Goal: Information Seeking & Learning: Learn about a topic

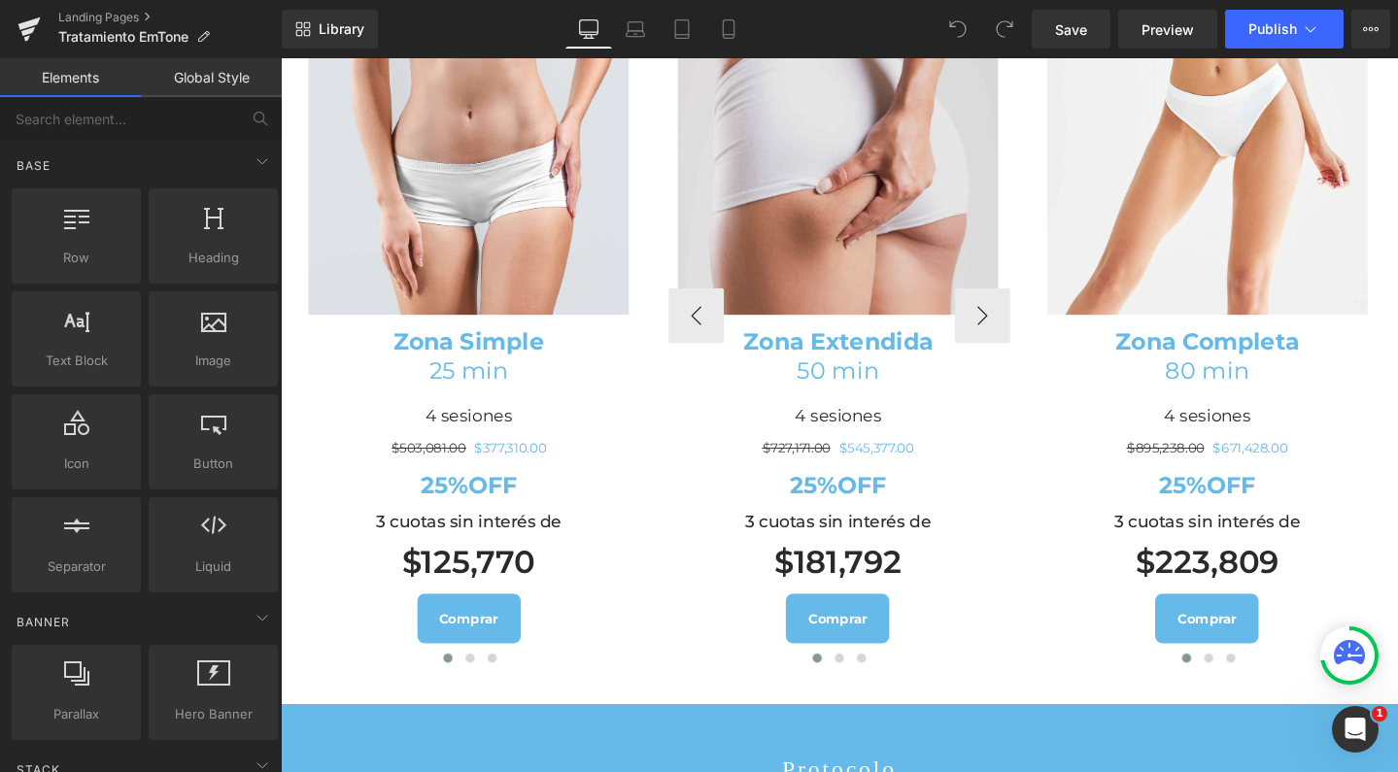
scroll to position [2316, 0]
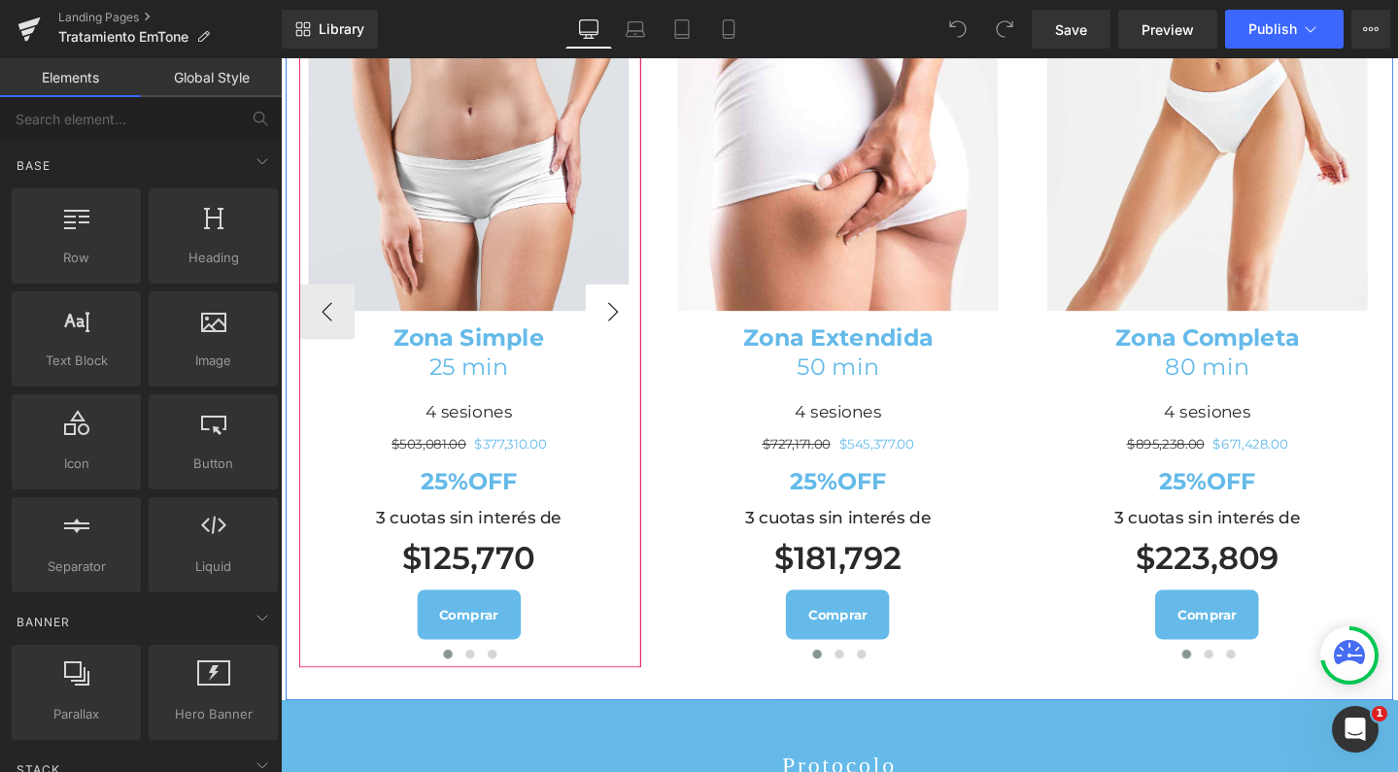
click at [616, 355] on button "›" at bounding box center [630, 325] width 58 height 58
click at [617, 355] on button "›" at bounding box center [630, 325] width 58 height 58
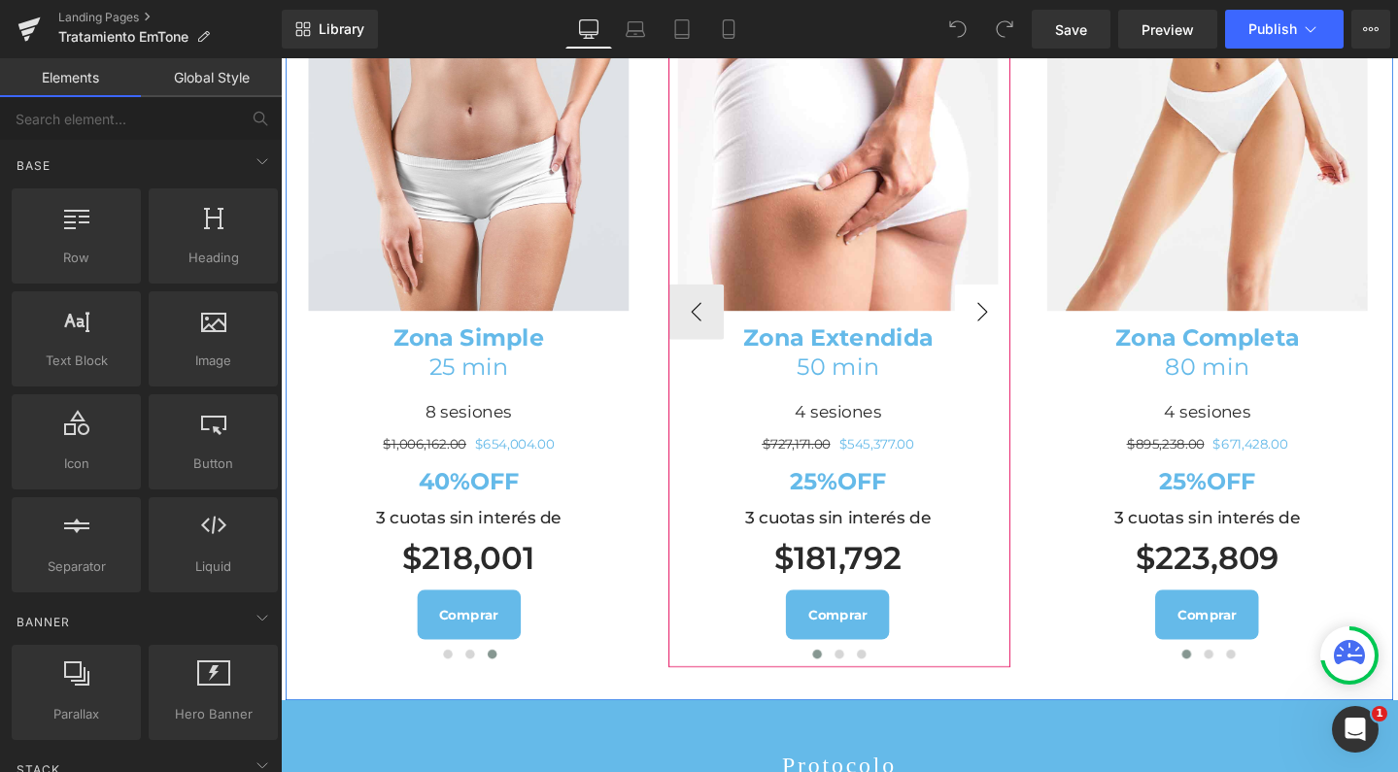
click at [1004, 355] on button "›" at bounding box center [1019, 325] width 58 height 58
click at [999, 355] on button "›" at bounding box center [1019, 325] width 58 height 58
click at [727, 355] on button "‹" at bounding box center [718, 325] width 58 height 58
click at [993, 355] on button "›" at bounding box center [1019, 325] width 58 height 58
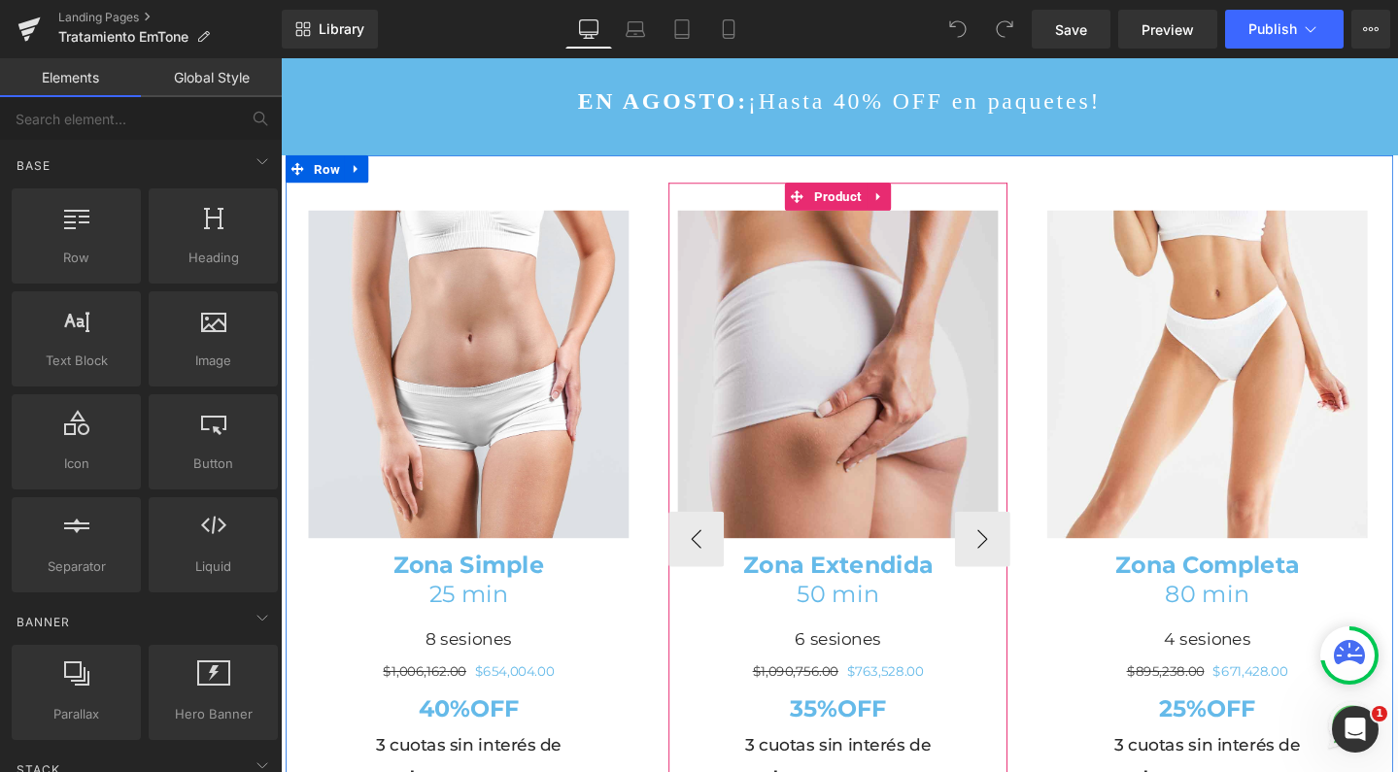
scroll to position [2075, 0]
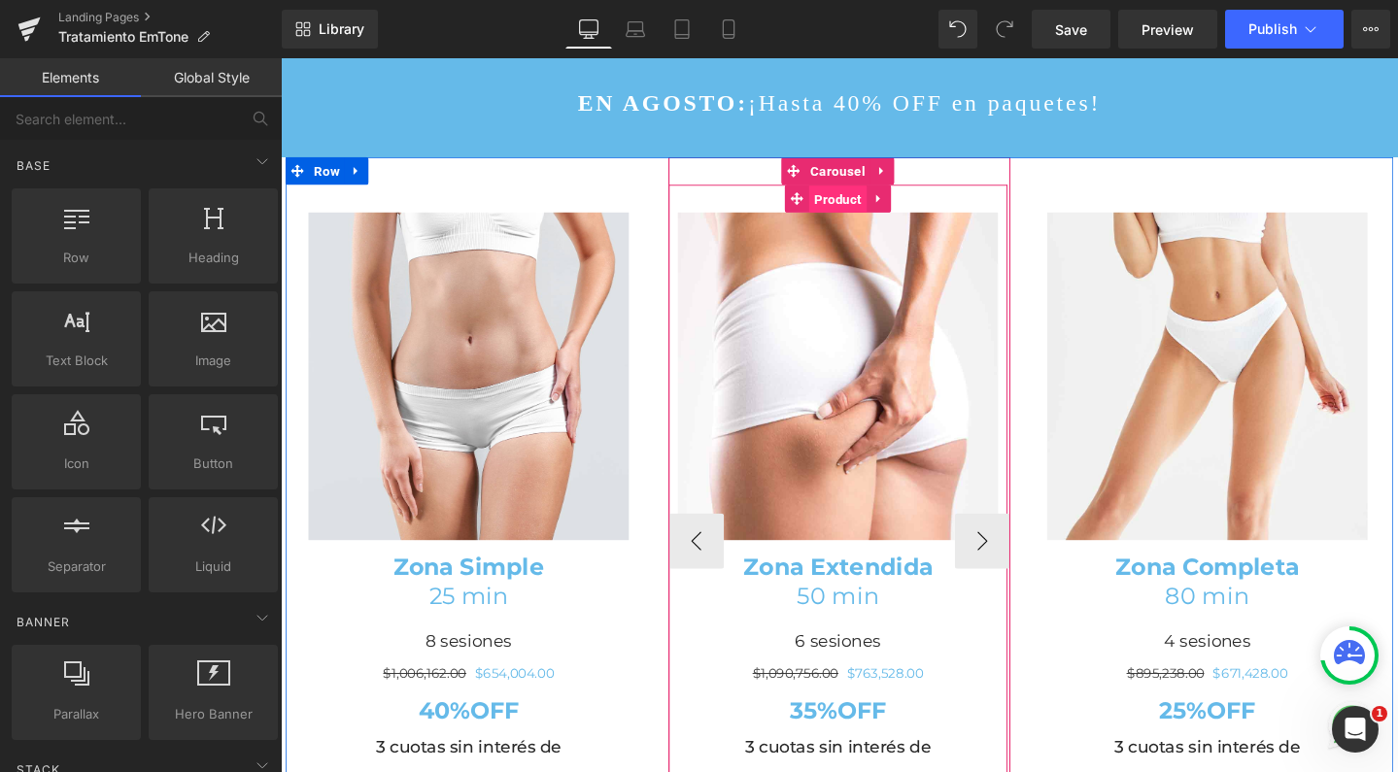
click at [876, 221] on span "Product" at bounding box center [866, 206] width 60 height 29
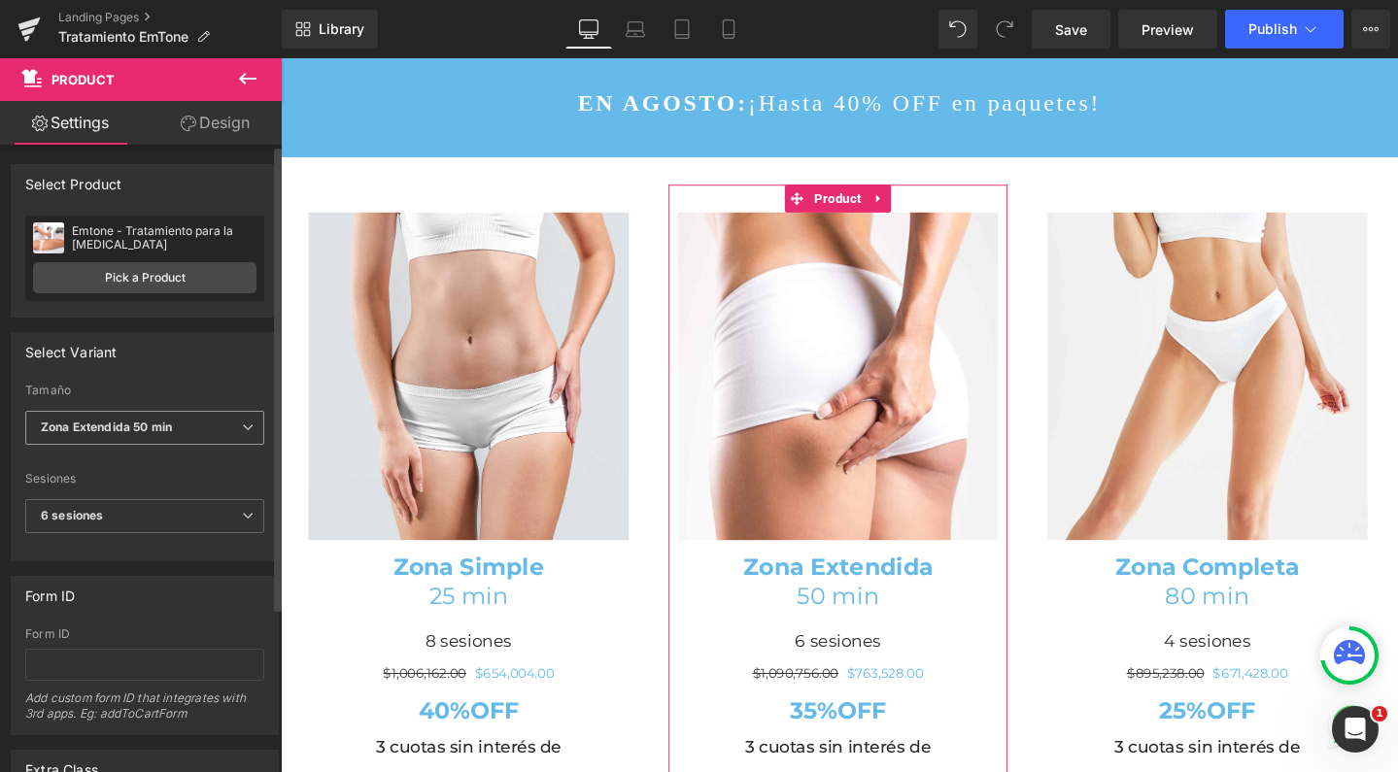
click at [145, 425] on b "Zona Extendida 50 min" at bounding box center [106, 427] width 131 height 15
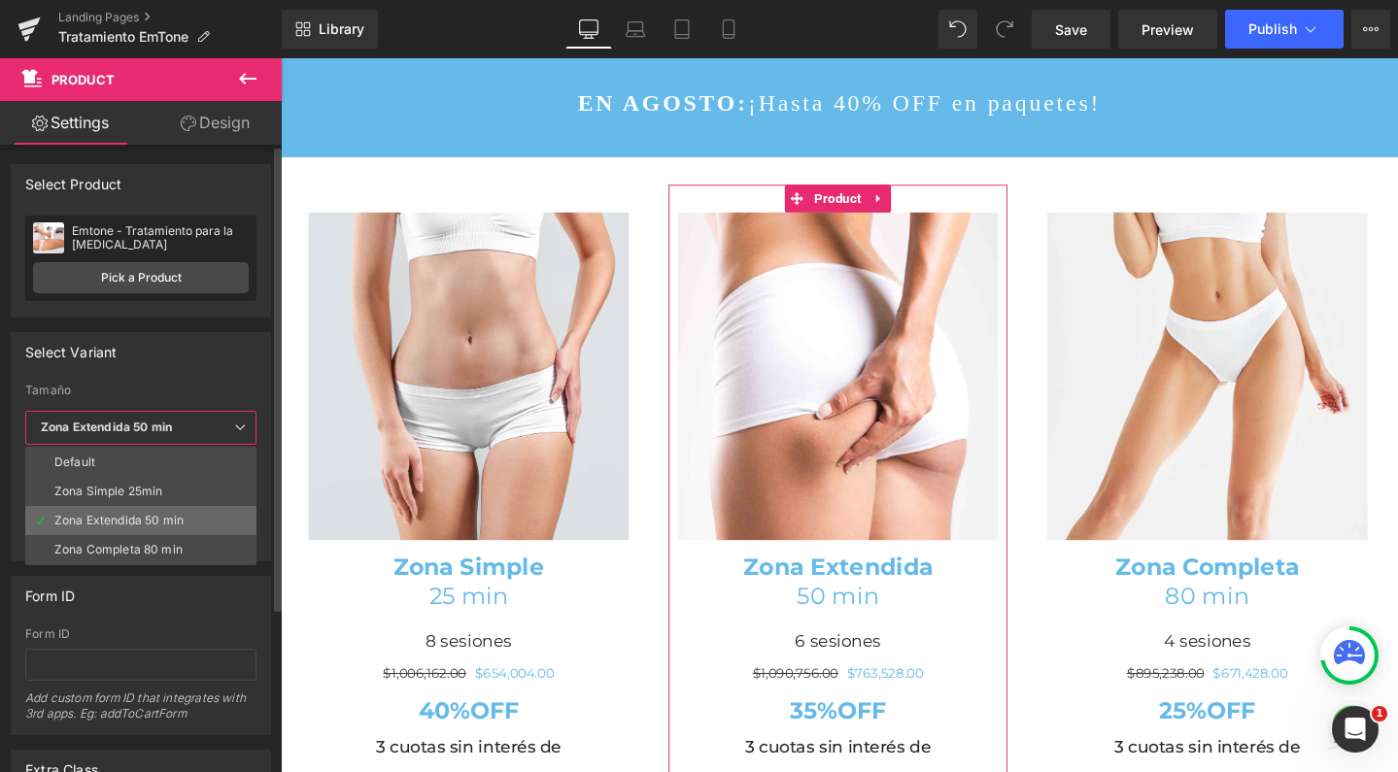
click at [133, 511] on li "Zona Extendida 50 min" at bounding box center [140, 520] width 231 height 29
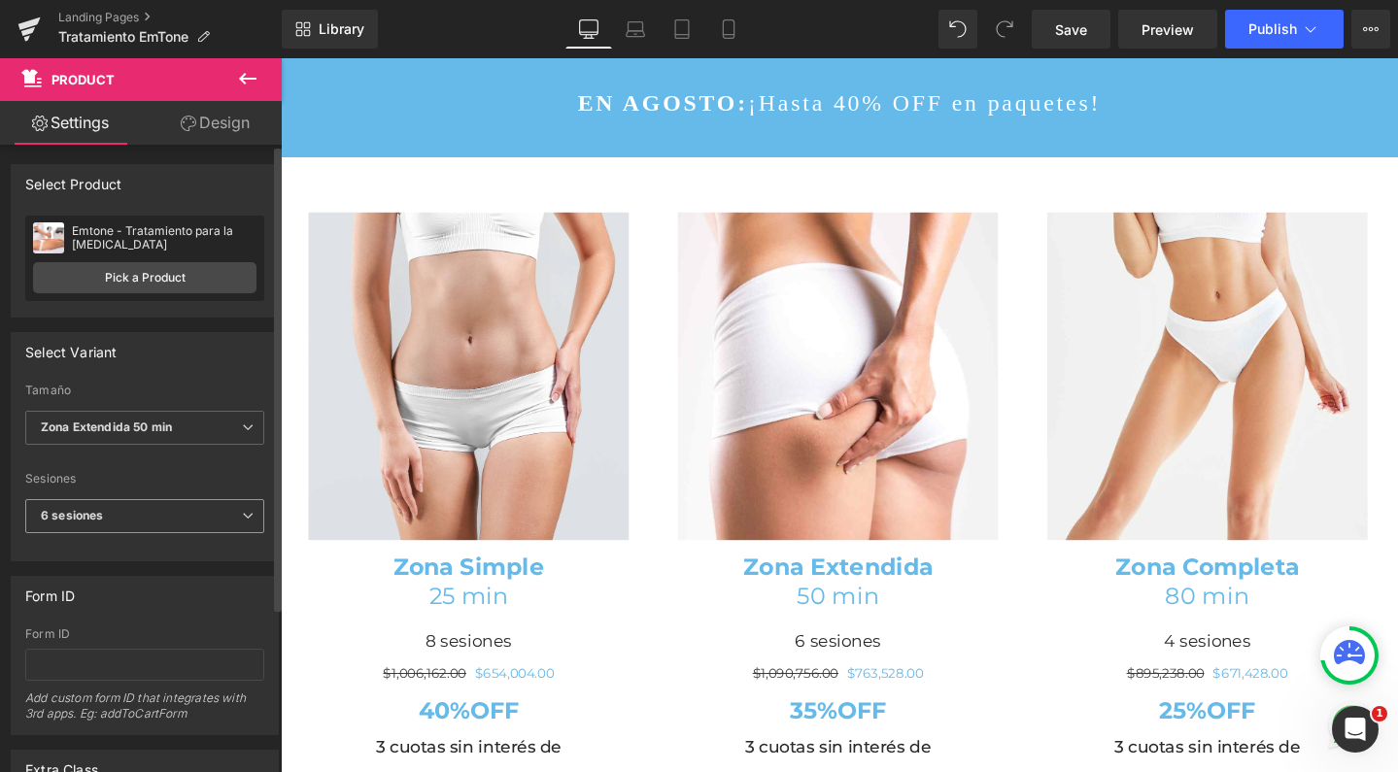
scroll to position [105, 0]
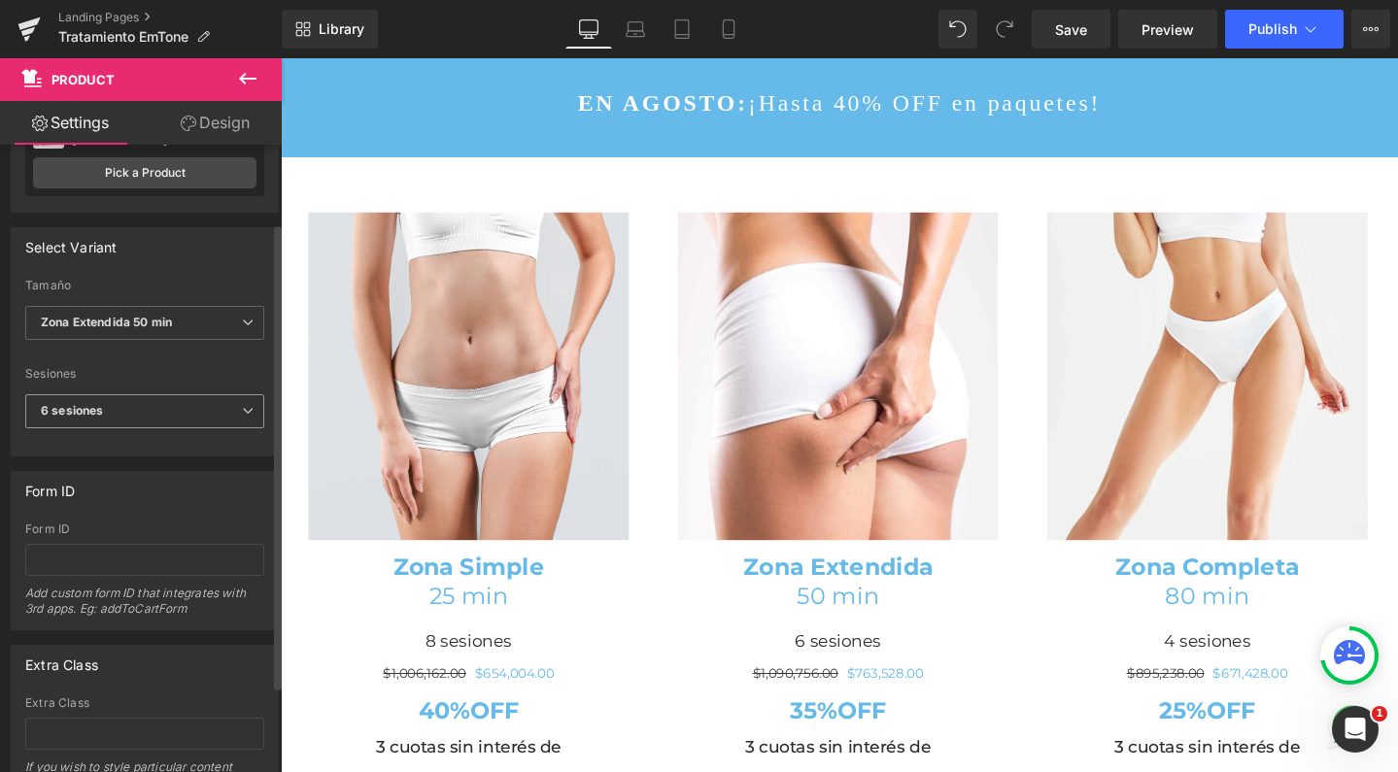
click at [189, 411] on span "6 sesiones" at bounding box center [144, 411] width 239 height 34
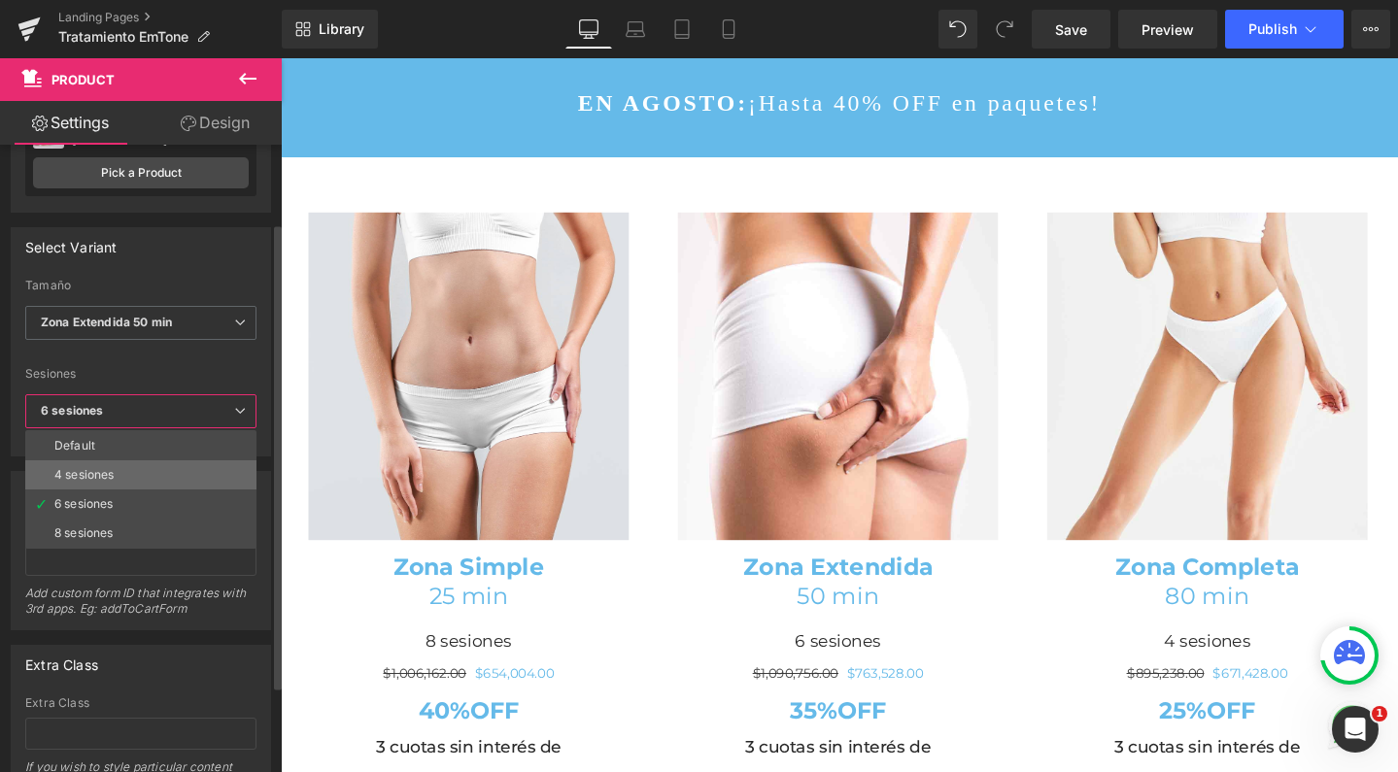
click at [158, 471] on li "4 sesiones" at bounding box center [140, 474] width 231 height 29
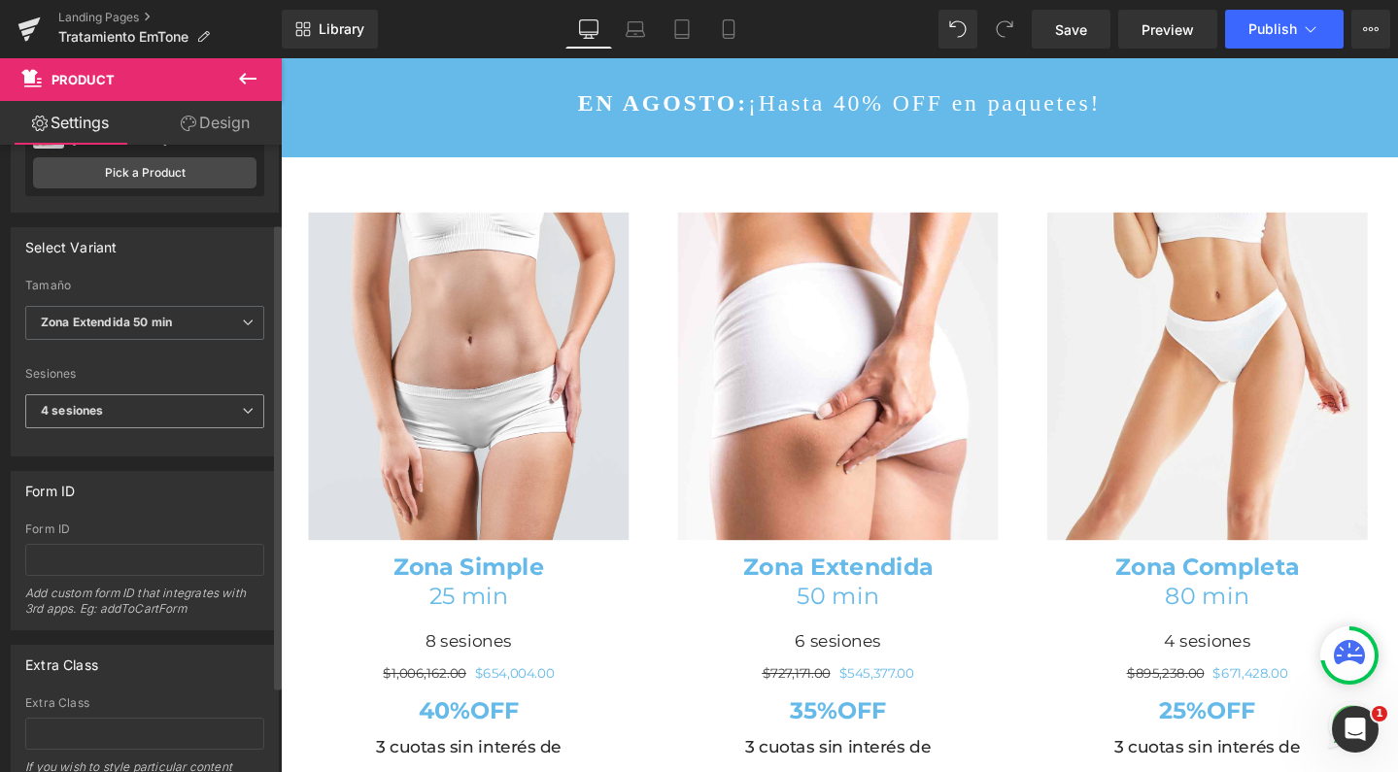
click at [157, 419] on span "4 sesiones" at bounding box center [144, 411] width 239 height 34
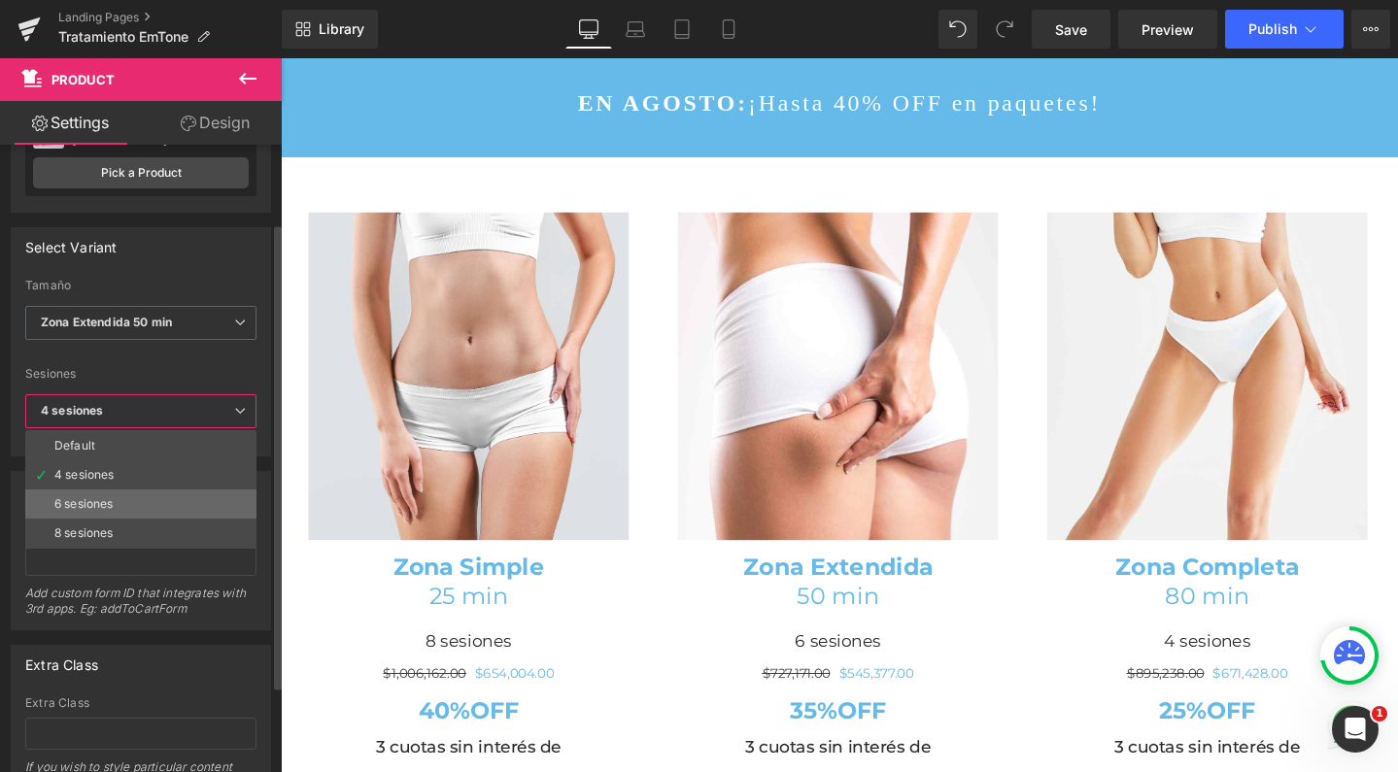
click at [127, 505] on li "6 sesiones" at bounding box center [140, 504] width 231 height 29
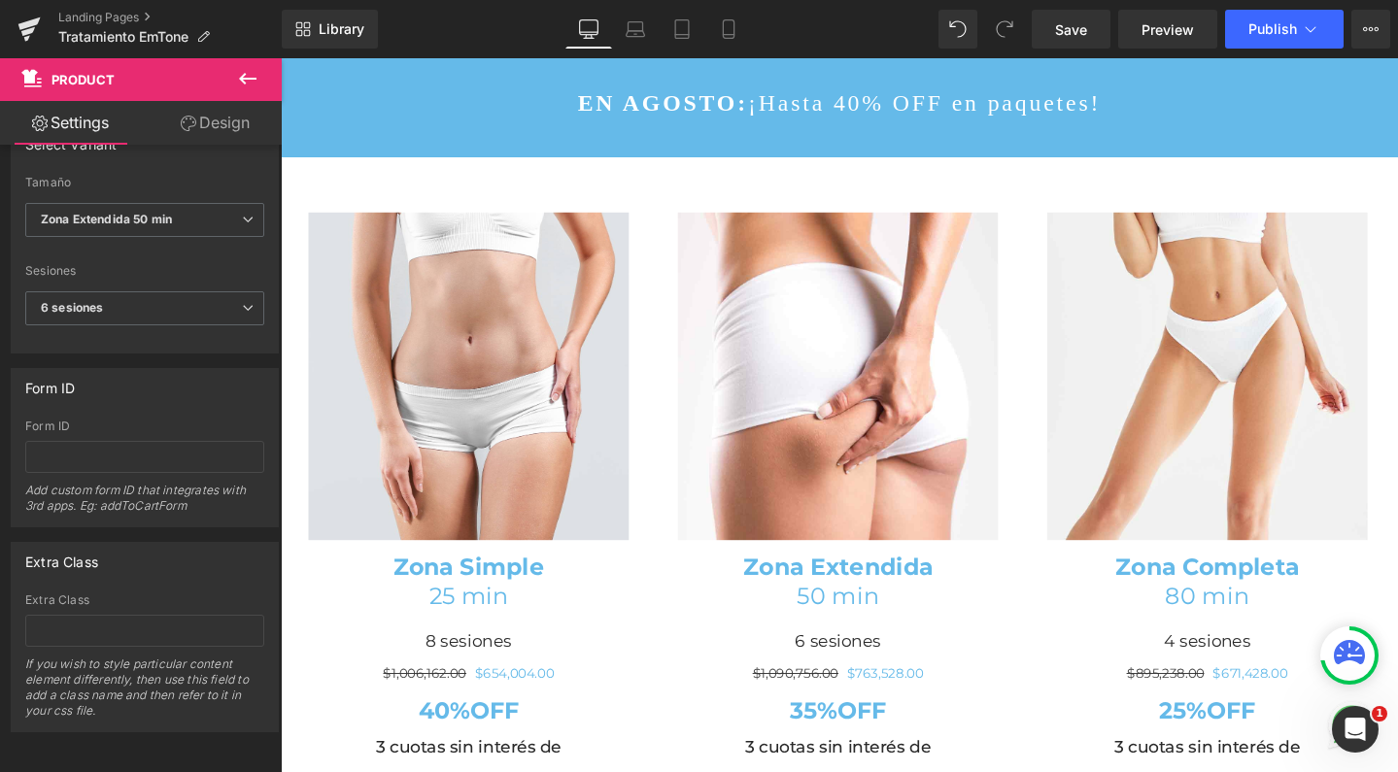
scroll to position [221, 0]
click at [90, 15] on link "Landing Pages" at bounding box center [169, 18] width 223 height 16
